Goal: Task Accomplishment & Management: Use online tool/utility

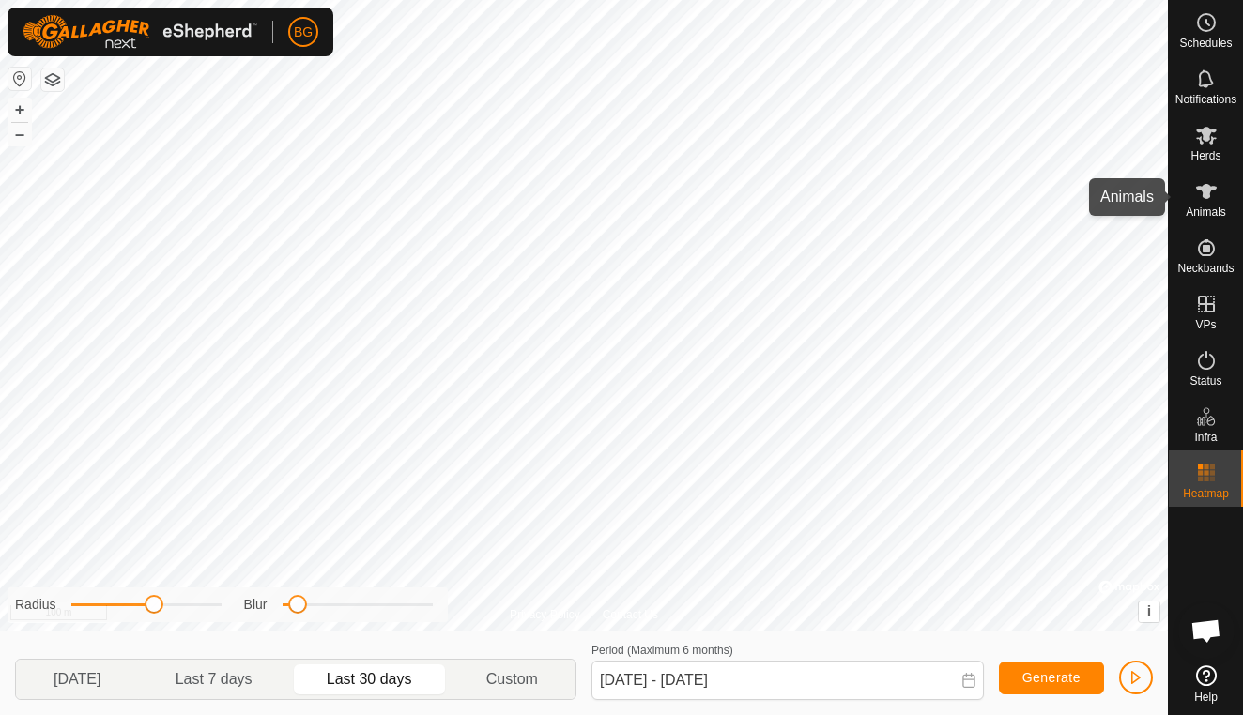
drag, startPoint x: 1216, startPoint y: 207, endPoint x: 1198, endPoint y: 204, distance: 18.2
click at [1216, 207] on span "Animals" at bounding box center [1205, 211] width 40 height 11
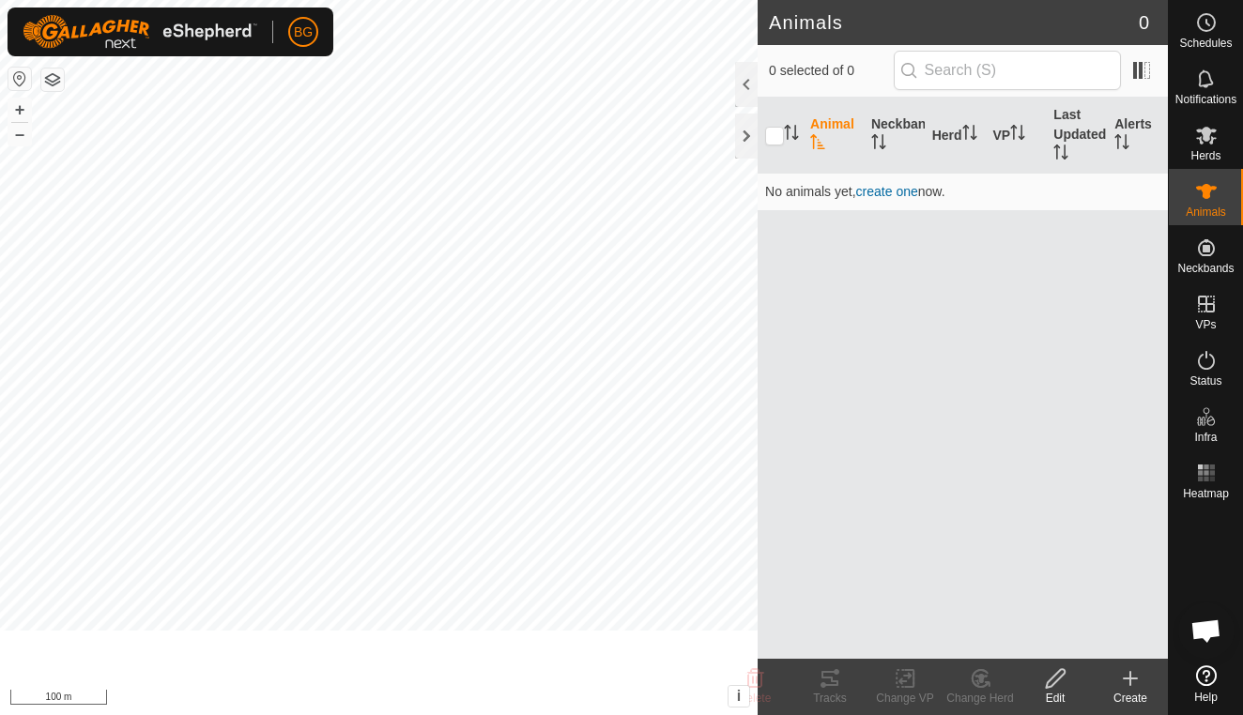
click at [1198, 204] on es-animals-svg-icon at bounding box center [1206, 191] width 34 height 30
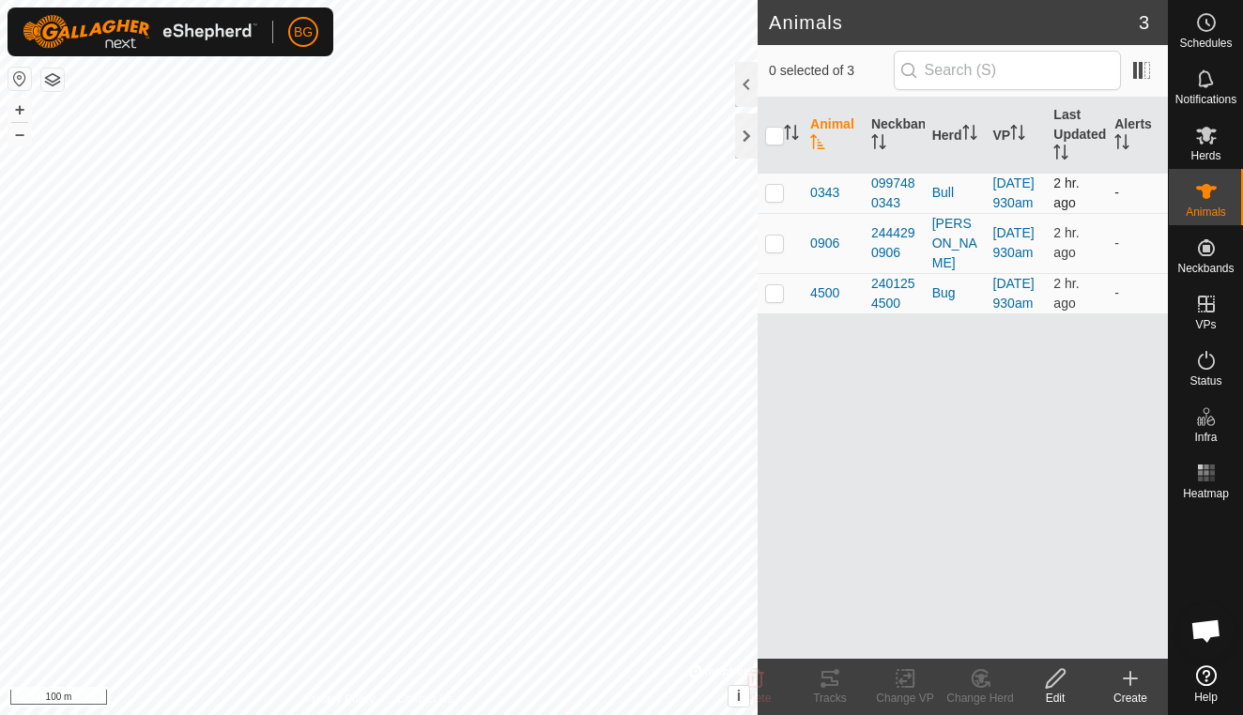
click at [774, 200] on p-checkbox at bounding box center [774, 192] width 19 height 15
checkbox input "true"
click at [772, 251] on p-checkbox at bounding box center [774, 243] width 19 height 15
checkbox input "true"
click at [775, 313] on td at bounding box center [779, 293] width 45 height 40
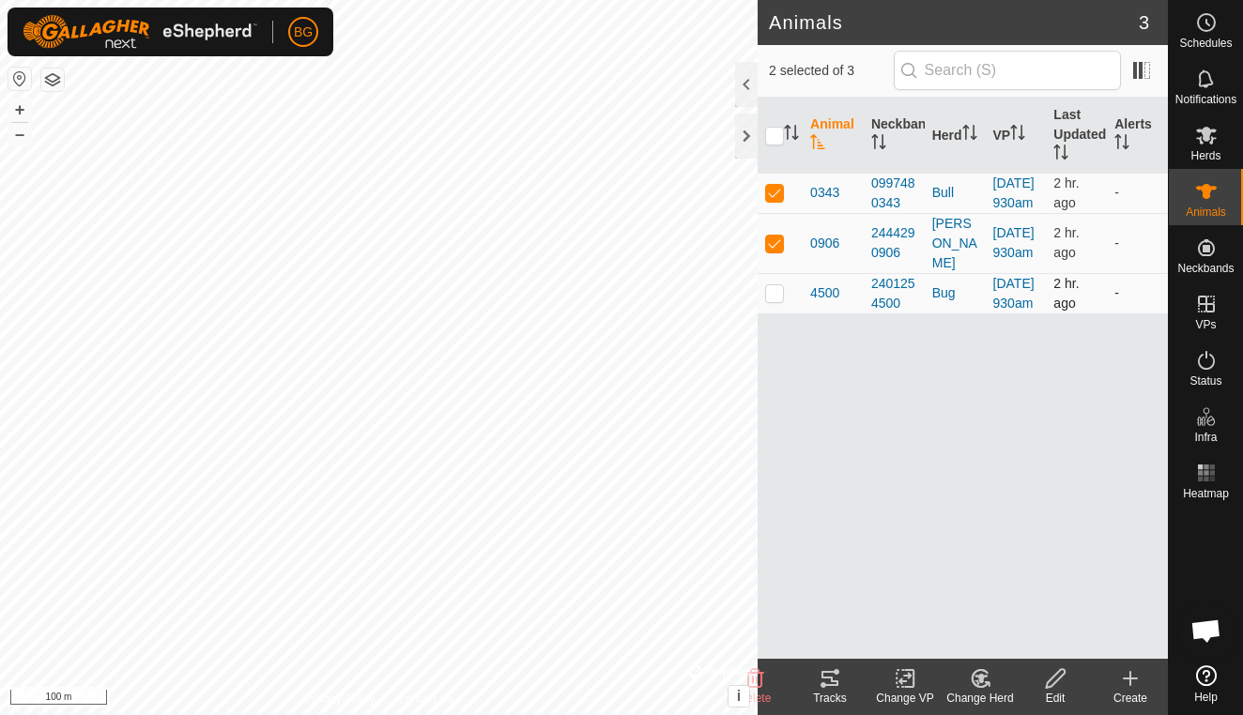
checkbox input "true"
click at [835, 681] on icon at bounding box center [829, 678] width 17 height 15
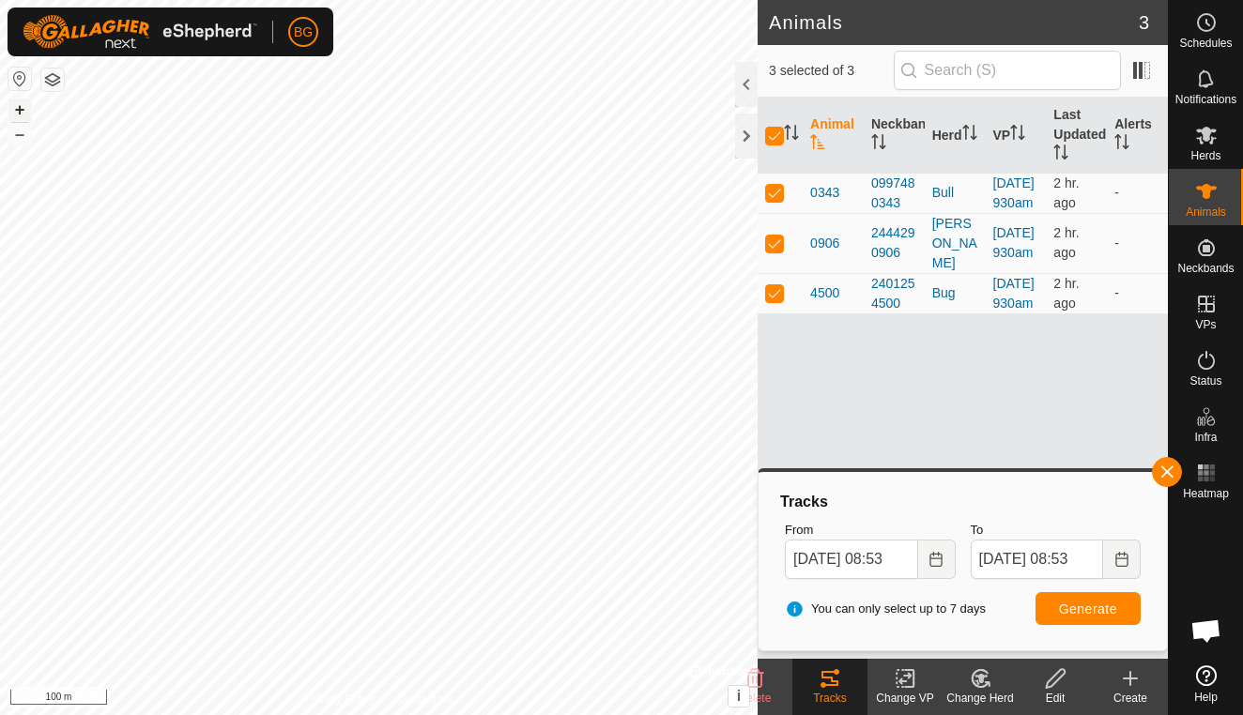
click at [23, 114] on button "+" at bounding box center [19, 110] width 23 height 23
click at [1173, 470] on button "button" at bounding box center [1167, 472] width 30 height 30
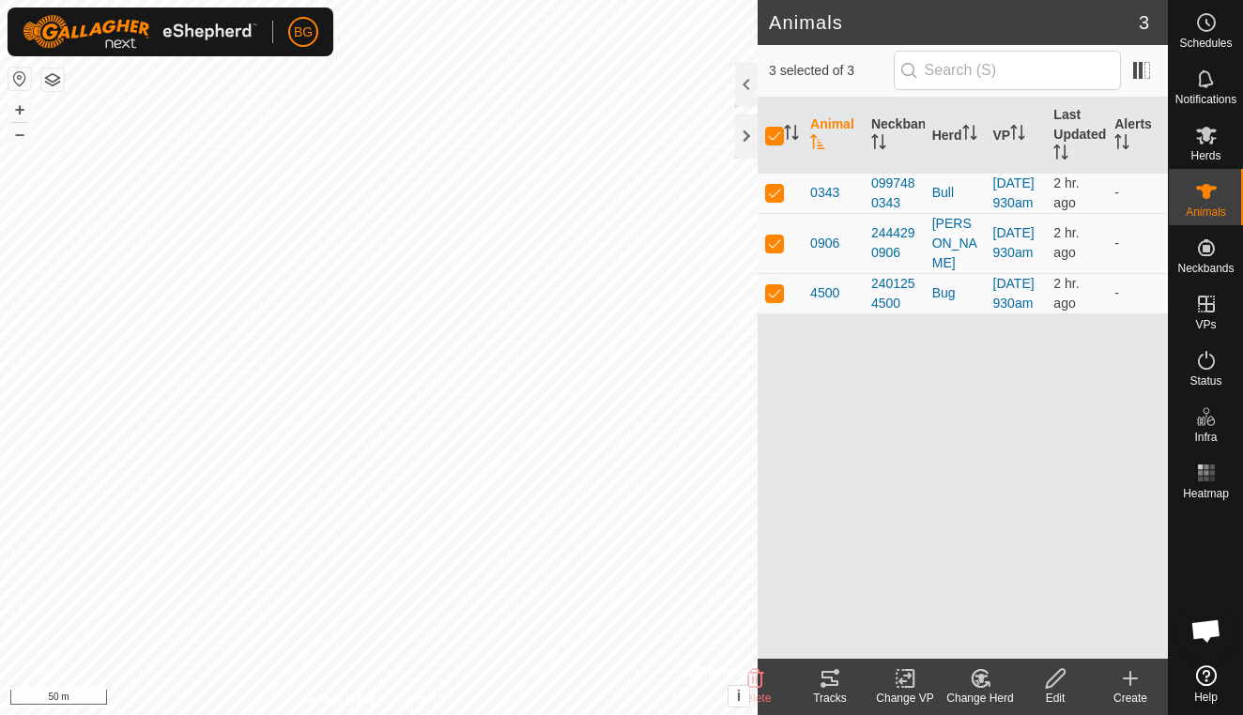
click at [825, 675] on icon at bounding box center [829, 678] width 23 height 23
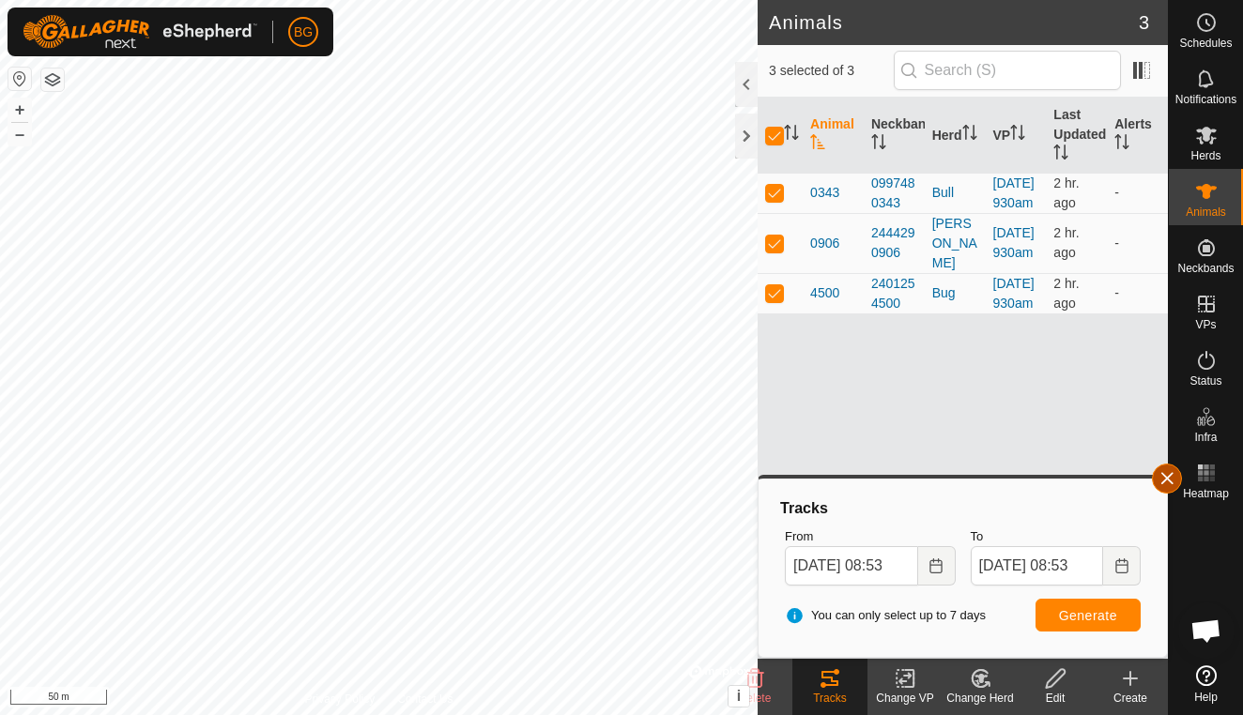
click at [1157, 480] on button "button" at bounding box center [1167, 479] width 30 height 30
